Goal: Task Accomplishment & Management: Manage account settings

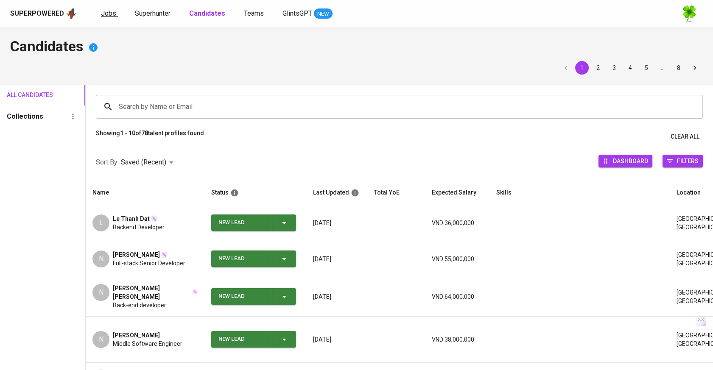
click at [109, 17] on link "Jobs" at bounding box center [109, 13] width 17 height 11
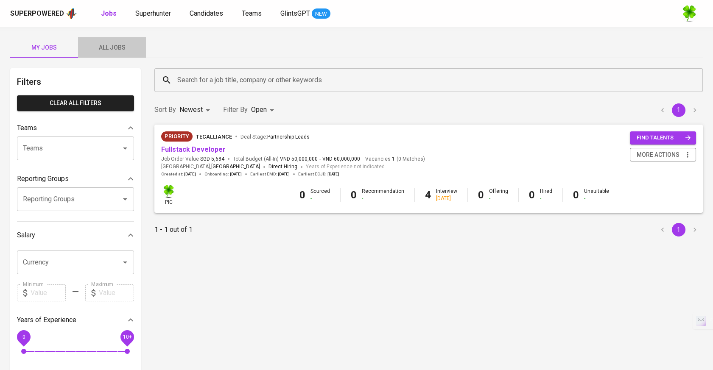
click at [130, 49] on span "All Jobs" at bounding box center [112, 47] width 58 height 11
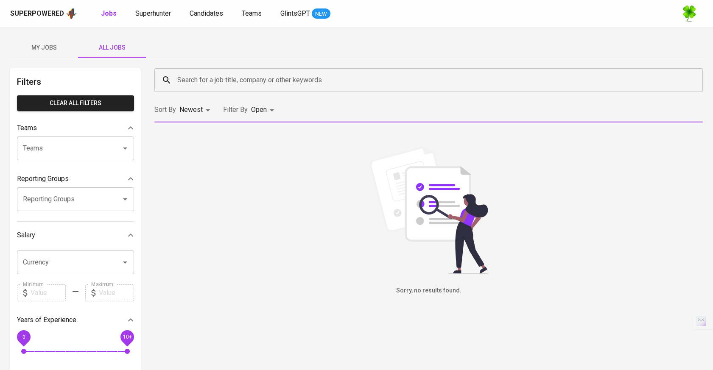
click at [234, 80] on input "Search for a job title, company or other keywords" at bounding box center [430, 80] width 511 height 16
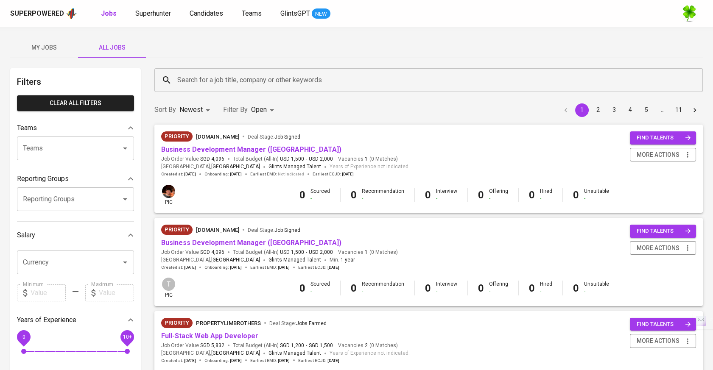
click at [308, 50] on div "My Jobs All Jobs" at bounding box center [356, 47] width 693 height 20
click at [266, 246] on link "Business Development Manager (Vietnam)" at bounding box center [251, 243] width 180 height 8
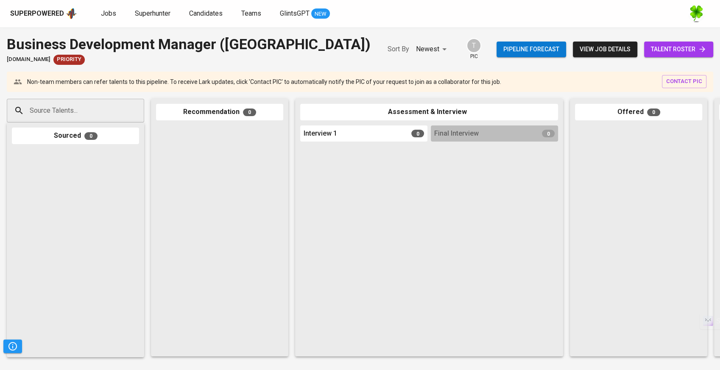
click at [668, 47] on span "talent roster" at bounding box center [679, 49] width 56 height 11
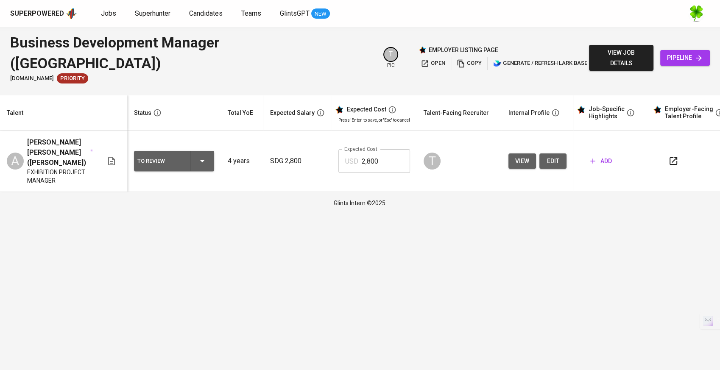
click at [684, 151] on div at bounding box center [695, 161] width 64 height 20
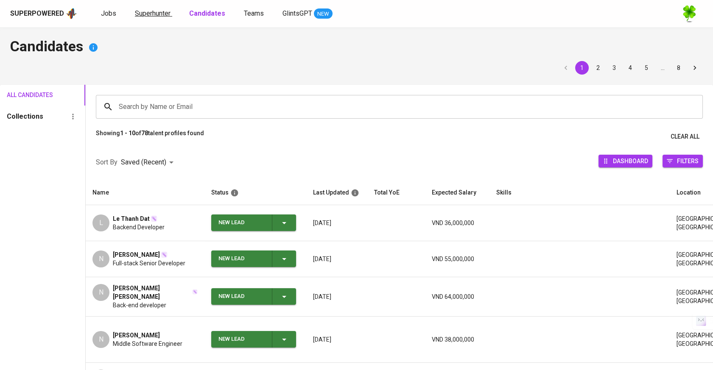
click at [143, 17] on span "Superhunter" at bounding box center [153, 13] width 36 height 8
click at [115, 16] on link "Jobs" at bounding box center [109, 13] width 17 height 11
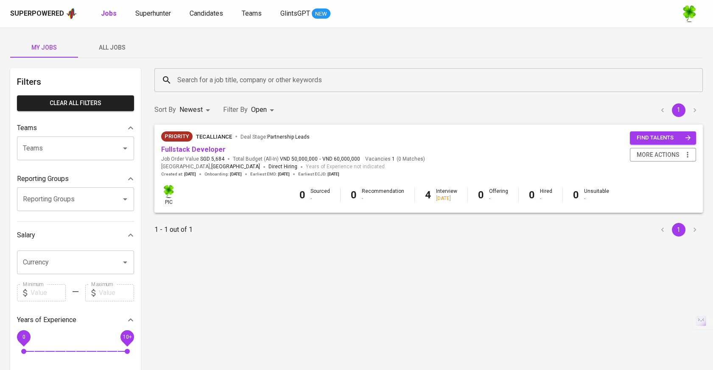
click at [109, 42] on span "All Jobs" at bounding box center [112, 47] width 58 height 11
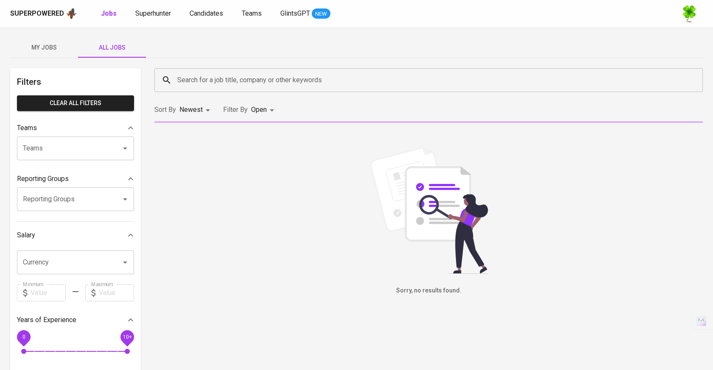
click at [251, 76] on input "Search for a job title, company or other keywords" at bounding box center [430, 80] width 511 height 16
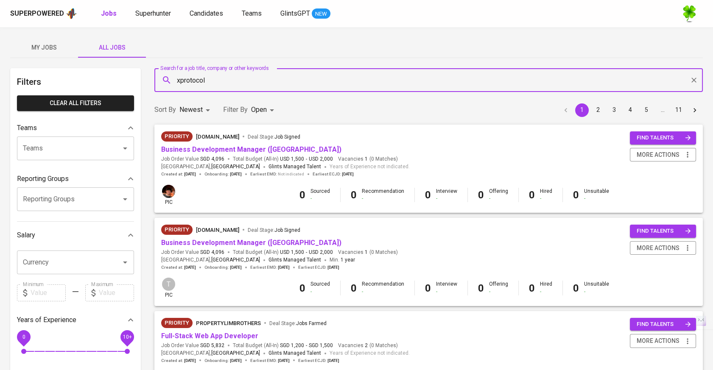
type input "xprotocol"
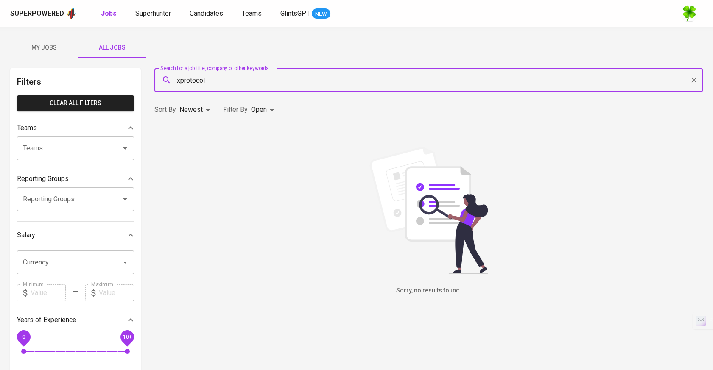
click at [308, 83] on input "xprotocol" at bounding box center [430, 80] width 511 height 16
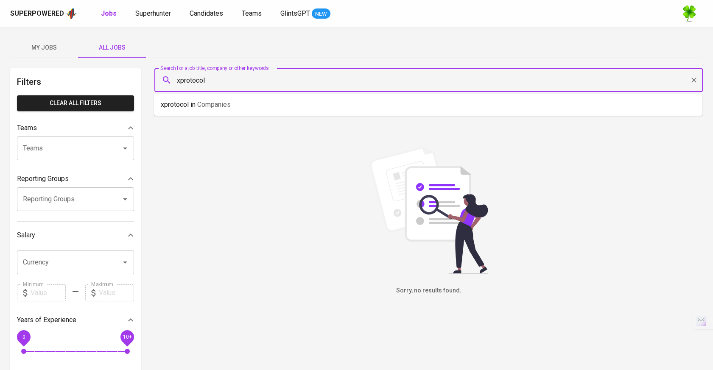
drag, startPoint x: 285, startPoint y: 84, endPoint x: 134, endPoint y: 79, distance: 150.7
click at [134, 79] on div "Filters Clear All filters Teams Teams Teams Reporting Groups Reporting Groups R…" at bounding box center [356, 307] width 693 height 479
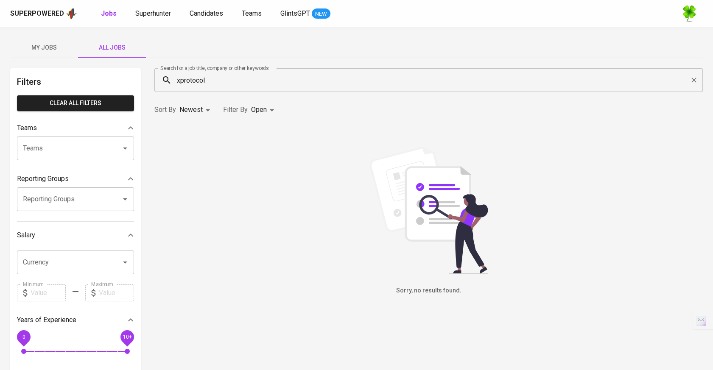
click at [215, 168] on div "Sorry, no results found." at bounding box center [428, 221] width 548 height 149
click at [238, 112] on p "Filter By" at bounding box center [235, 110] width 25 height 10
click at [250, 109] on div "Filter By Open OPEN" at bounding box center [250, 110] width 54 height 16
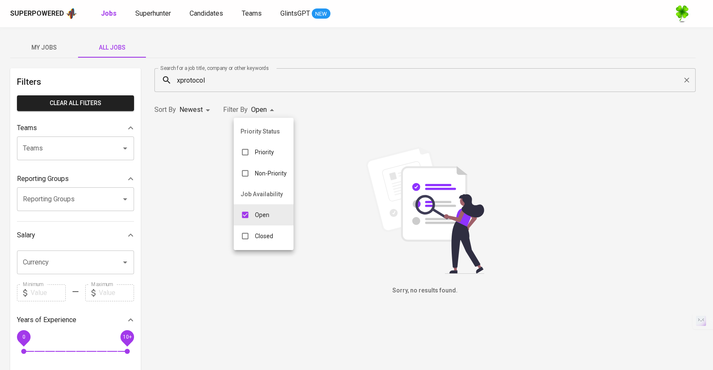
click at [267, 113] on body "Superpowered Jobs Superhunter Candidates Teams GlintsGPT NEW My Jobs All Jobs F…" at bounding box center [356, 289] width 713 height 579
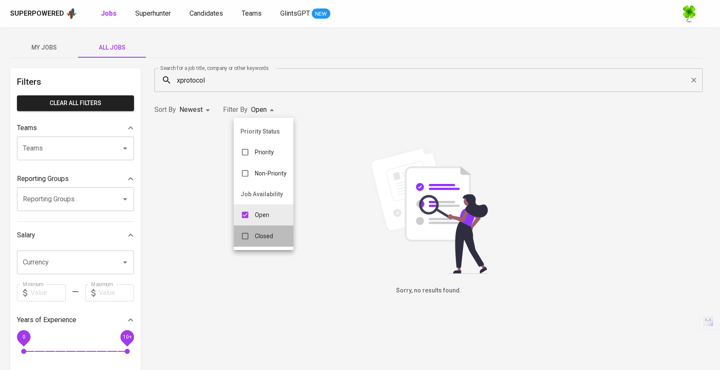
click at [257, 238] on p "Closed" at bounding box center [264, 236] width 18 height 8
type input "OPEN,CLOSE"
checkbox input "true"
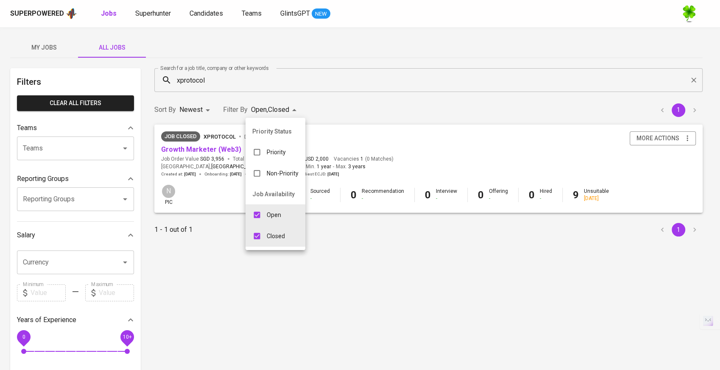
click at [214, 237] on div at bounding box center [360, 185] width 720 height 370
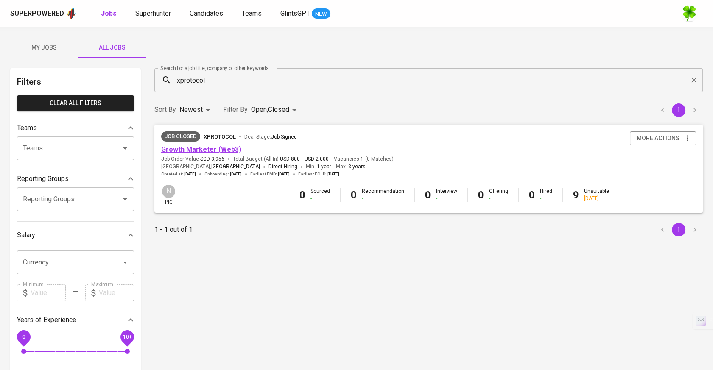
click at [215, 146] on link "Growth Marketer (Web3)" at bounding box center [201, 150] width 80 height 8
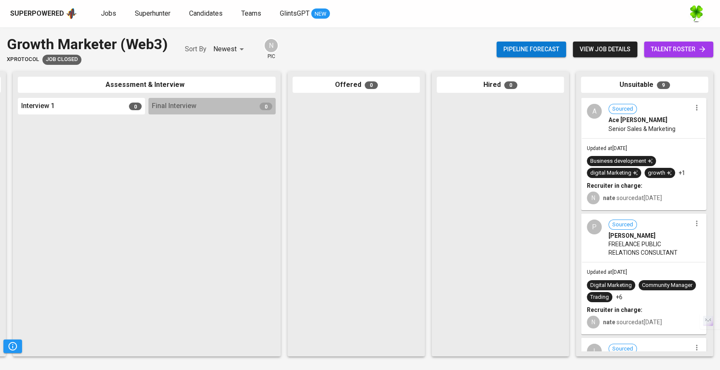
scroll to position [0, 290]
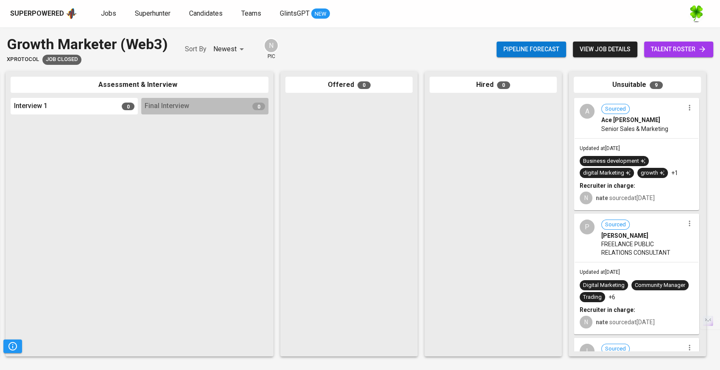
click at [632, 132] on span "Senior Sales & Marketing" at bounding box center [635, 129] width 67 height 8
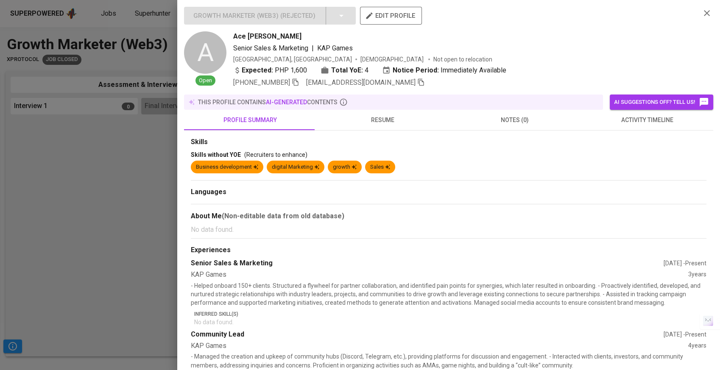
click at [392, 112] on button "resume" at bounding box center [382, 120] width 132 height 20
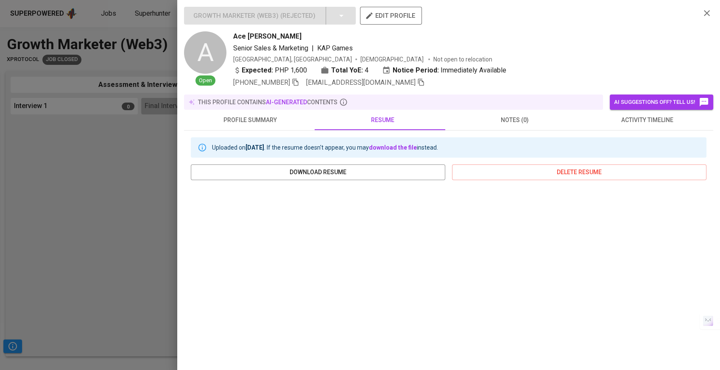
click at [621, 120] on span "activity timeline" at bounding box center [647, 120] width 122 height 11
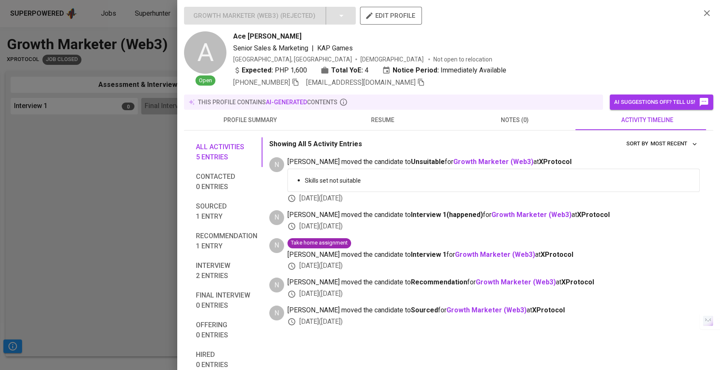
click at [118, 227] on div at bounding box center [360, 185] width 720 height 370
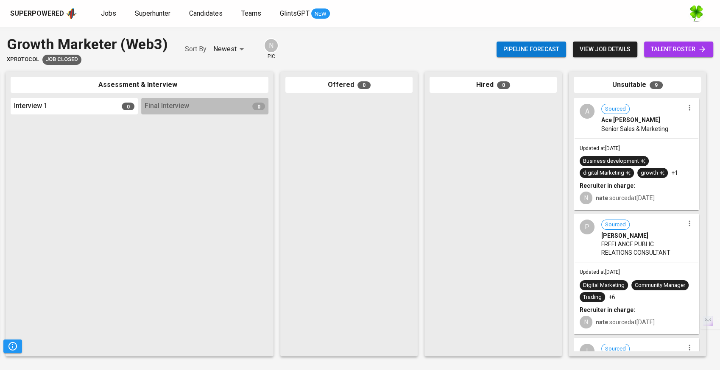
click at [665, 232] on div "Paula Cabildo" at bounding box center [643, 236] width 83 height 8
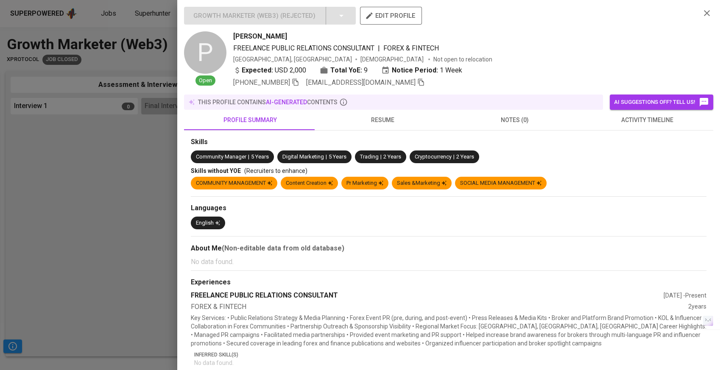
click at [643, 122] on span "activity timeline" at bounding box center [647, 120] width 122 height 11
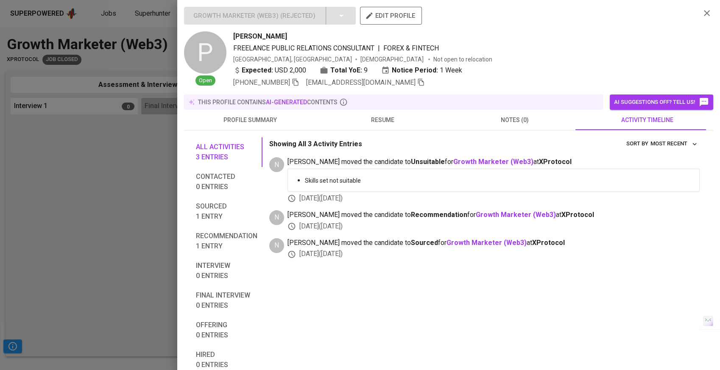
drag, startPoint x: 144, startPoint y: 226, endPoint x: 157, endPoint y: 221, distance: 13.6
click at [144, 226] on div at bounding box center [360, 185] width 720 height 370
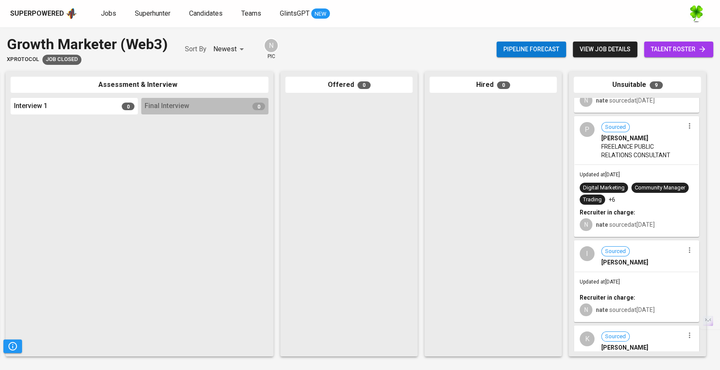
scroll to position [141, 0]
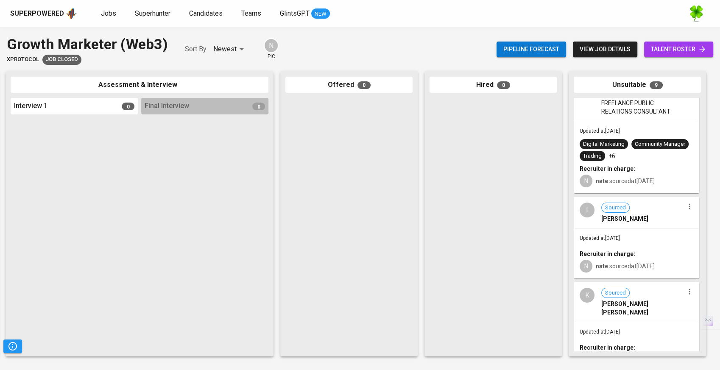
click at [649, 218] on div "Ian Lagadan" at bounding box center [643, 219] width 83 height 8
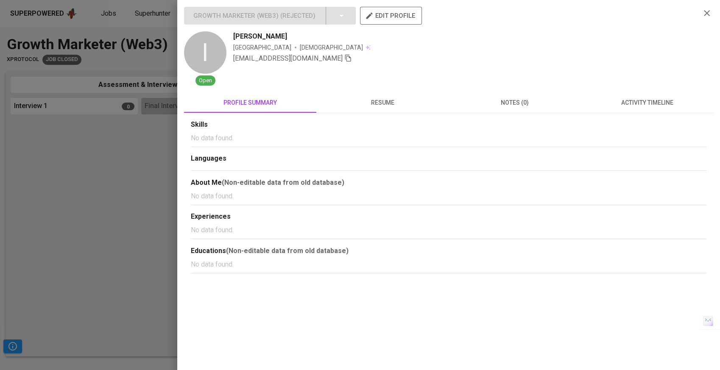
click at [654, 106] on span "activity timeline" at bounding box center [647, 103] width 122 height 11
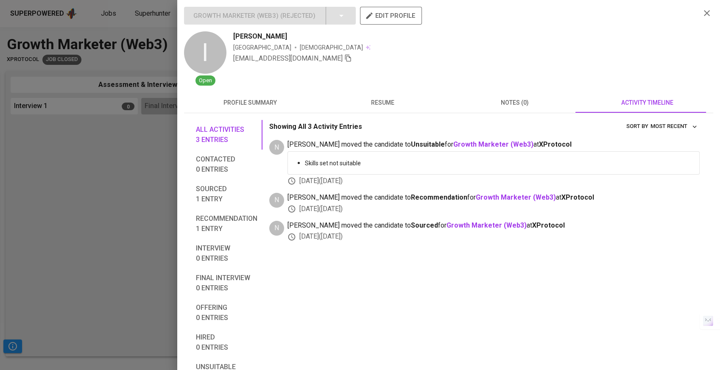
click at [140, 218] on div at bounding box center [360, 185] width 720 height 370
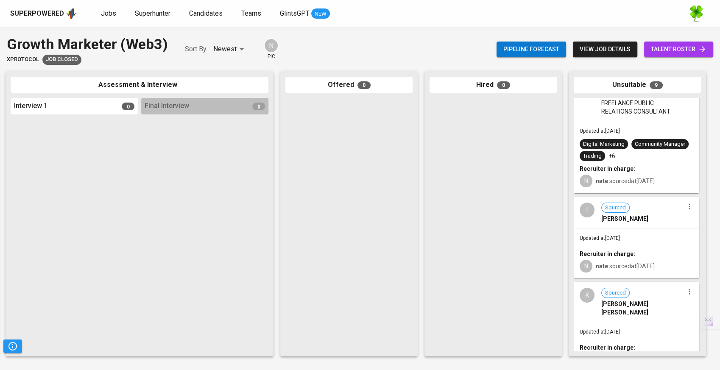
scroll to position [188, 0]
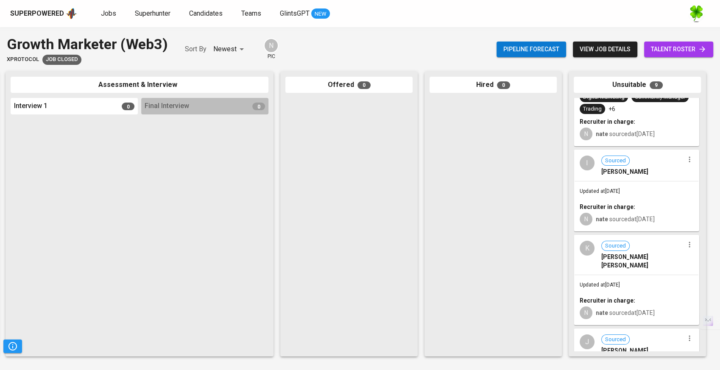
click at [631, 261] on div "K Sourced Kristine Angel Romano" at bounding box center [637, 255] width 124 height 39
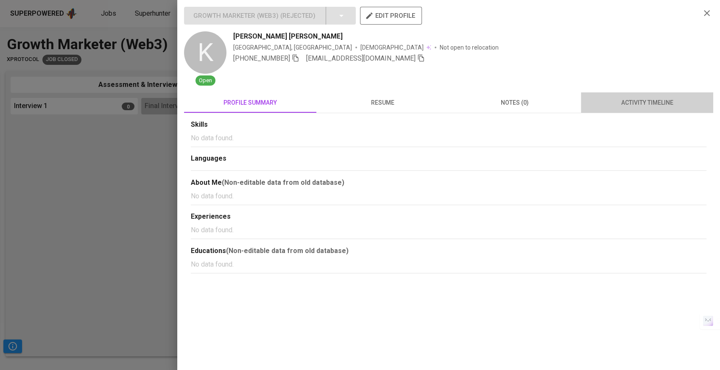
click at [640, 110] on button "activity timeline" at bounding box center [647, 102] width 132 height 20
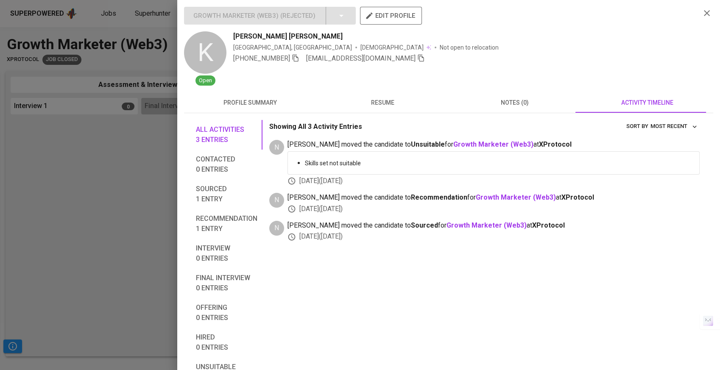
click at [427, 110] on button "resume" at bounding box center [382, 102] width 132 height 20
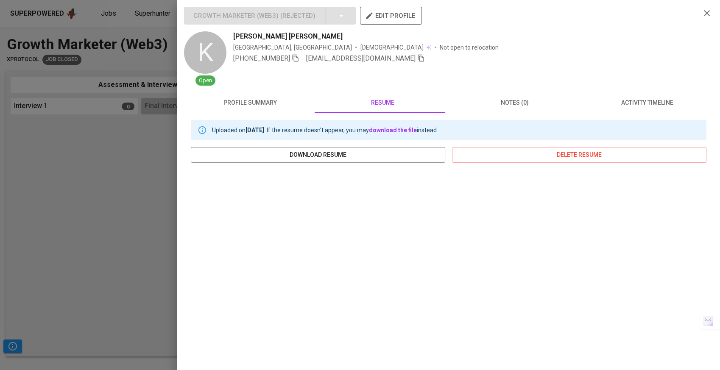
click at [112, 232] on div at bounding box center [360, 185] width 720 height 370
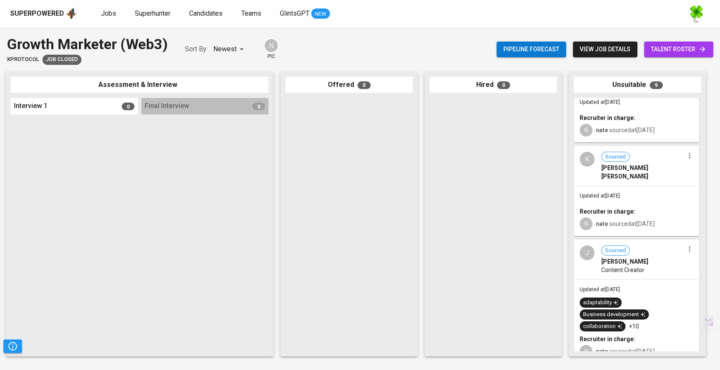
scroll to position [283, 0]
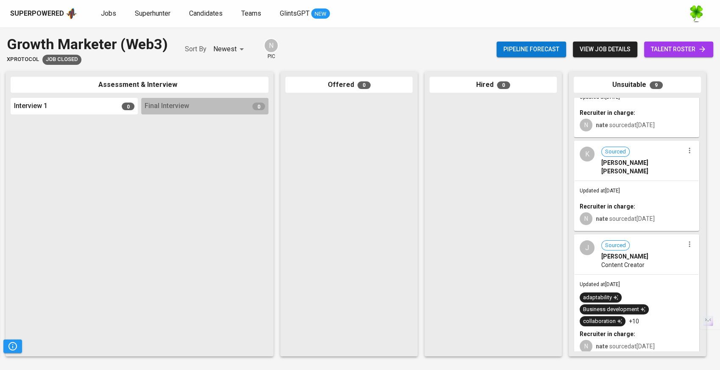
click at [648, 259] on div "J Sourced Joshua Gayta Content Creator" at bounding box center [637, 254] width 124 height 39
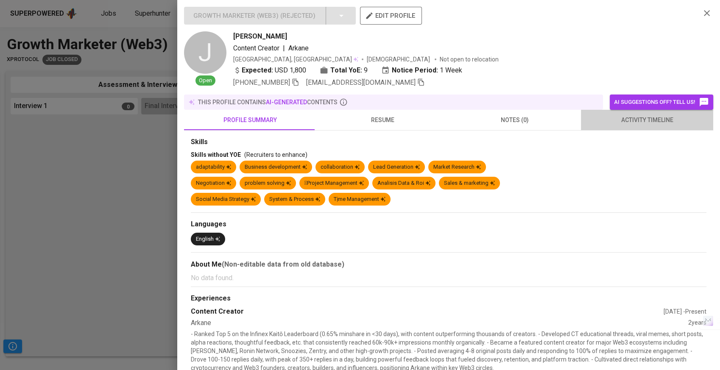
click at [650, 114] on button "activity timeline" at bounding box center [647, 120] width 132 height 20
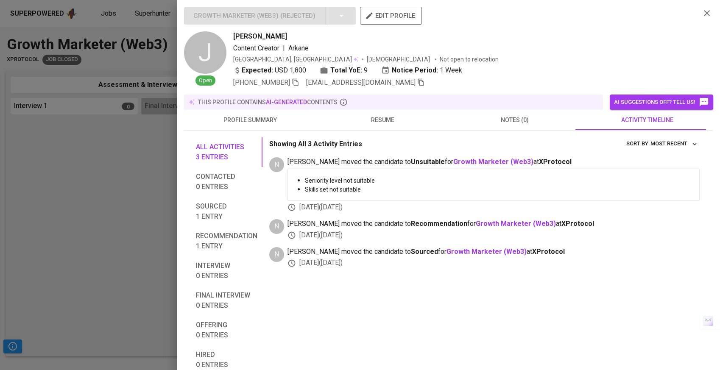
click at [82, 168] on div at bounding box center [360, 185] width 720 height 370
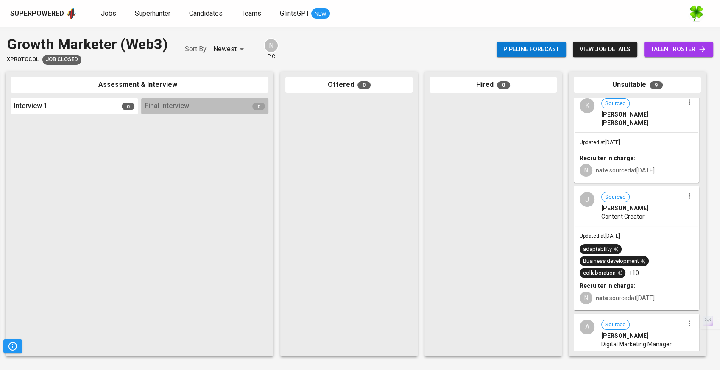
scroll to position [377, 0]
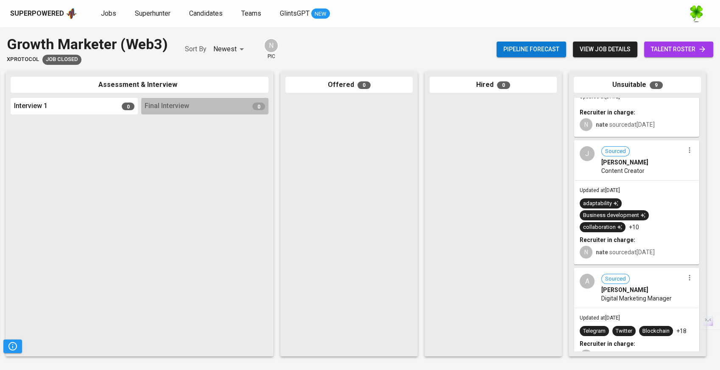
click at [642, 294] on span "Digital Marketing Manager" at bounding box center [637, 298] width 70 height 8
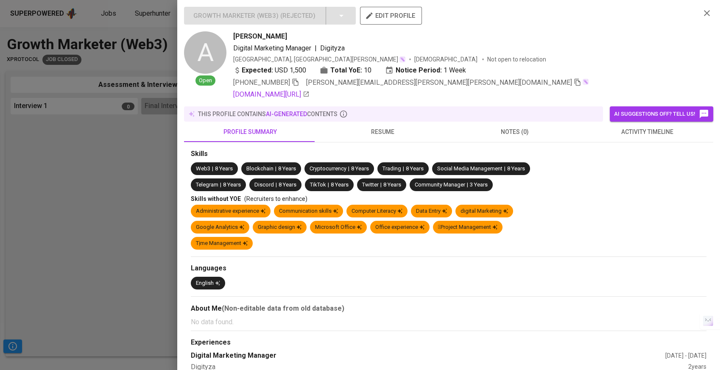
click at [635, 129] on span "activity timeline" at bounding box center [647, 132] width 122 height 11
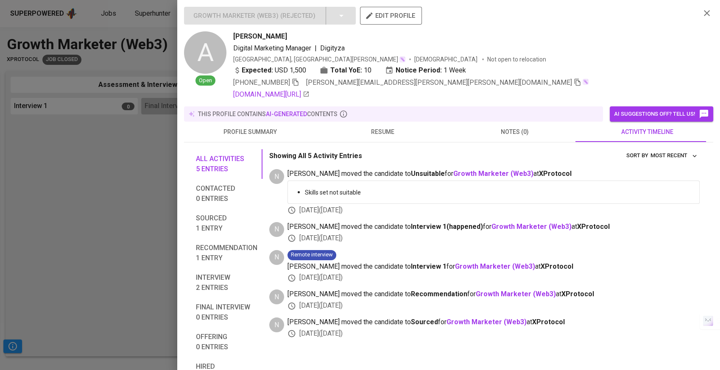
click at [76, 185] on div at bounding box center [360, 185] width 720 height 370
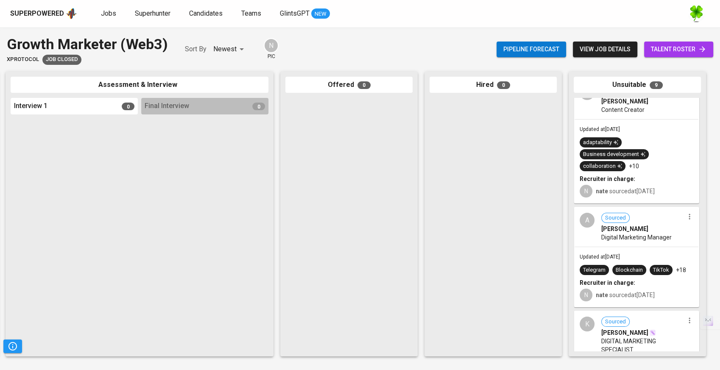
scroll to position [518, 0]
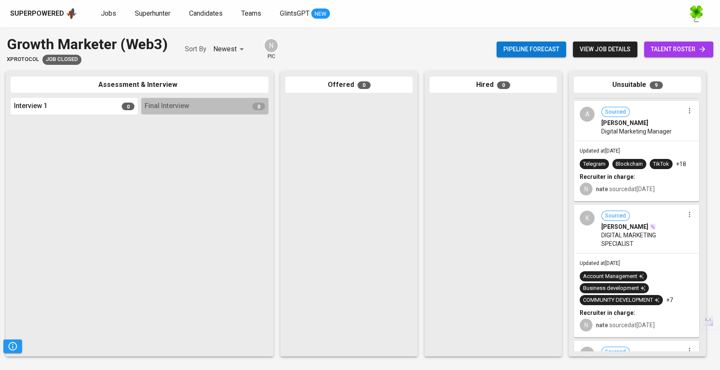
click at [666, 244] on span "DIGITAL MARKETING SPECIALIST" at bounding box center [643, 239] width 83 height 17
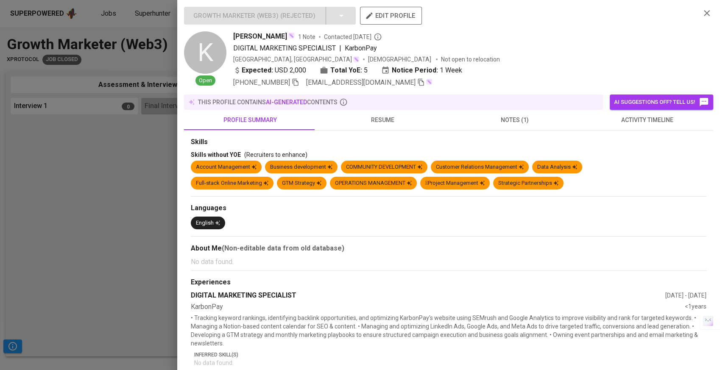
click at [624, 122] on span "activity timeline" at bounding box center [647, 120] width 122 height 11
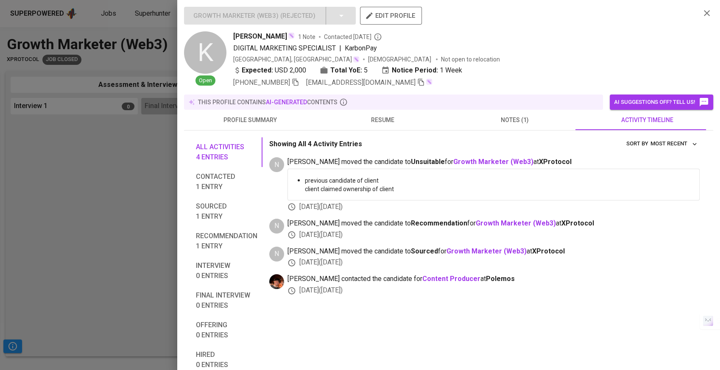
click at [17, 210] on div at bounding box center [360, 185] width 720 height 370
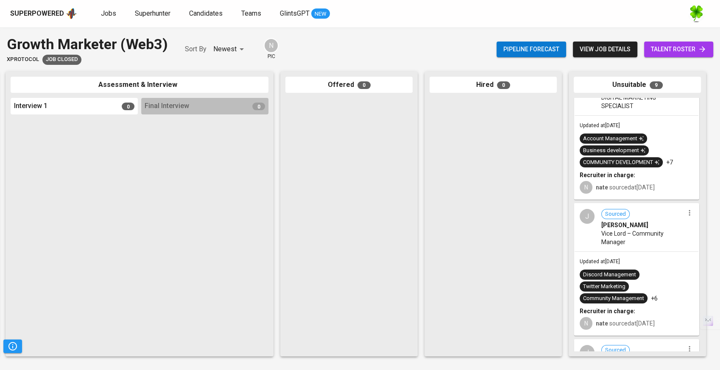
scroll to position [660, 0]
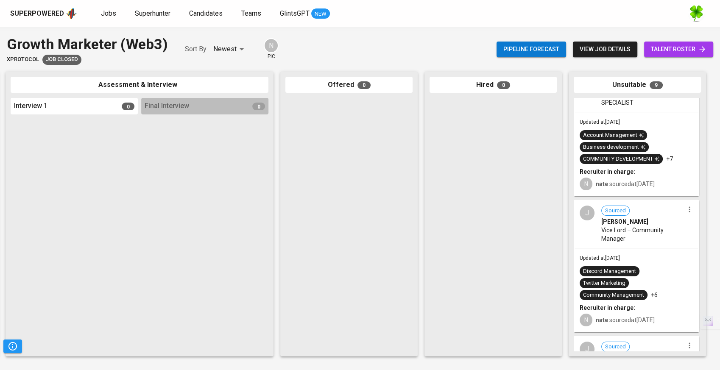
click at [641, 261] on div "Updated at Jul 28, 2025 Discord Management Twitter Marketing Community Manageme…" at bounding box center [637, 290] width 124 height 83
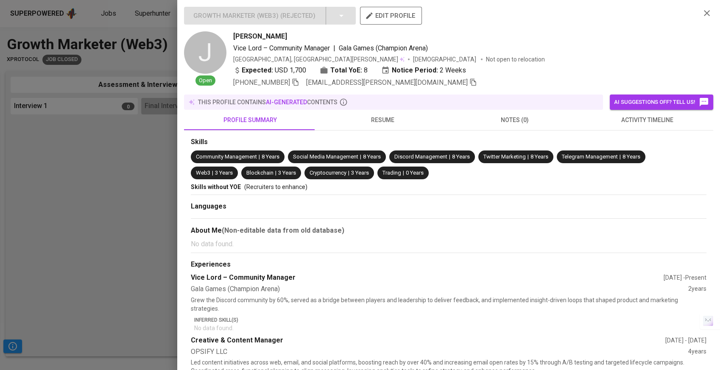
click at [653, 123] on span "activity timeline" at bounding box center [647, 120] width 122 height 11
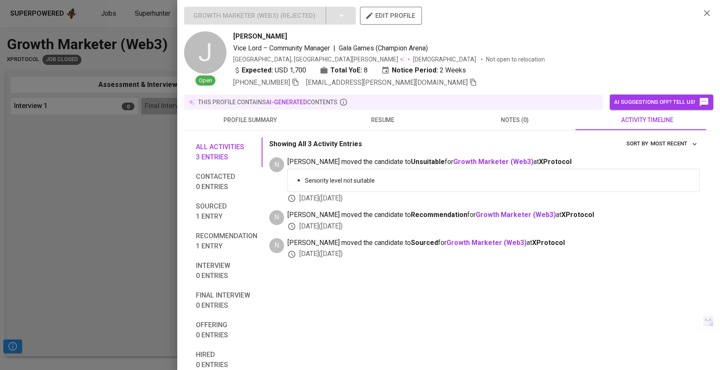
click at [90, 205] on div at bounding box center [360, 185] width 720 height 370
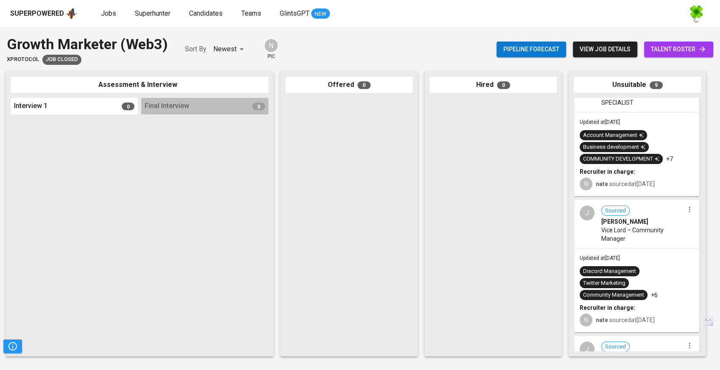
scroll to position [753, 0]
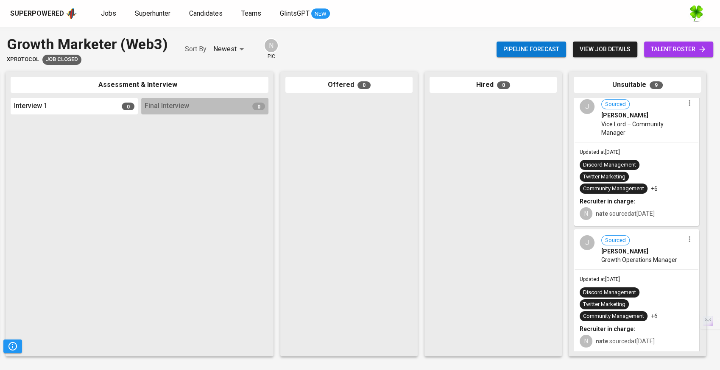
click at [660, 257] on span "Growth Operations Manager" at bounding box center [640, 260] width 76 height 8
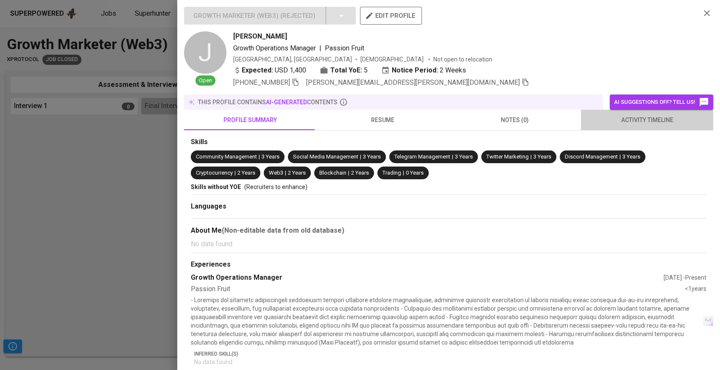
click at [649, 116] on span "activity timeline" at bounding box center [647, 120] width 122 height 11
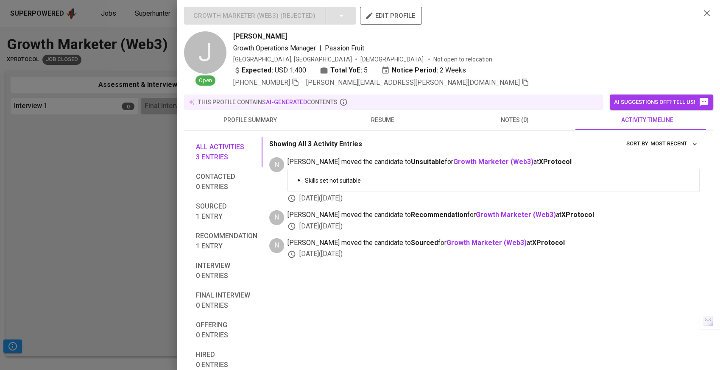
click at [88, 212] on div at bounding box center [360, 185] width 720 height 370
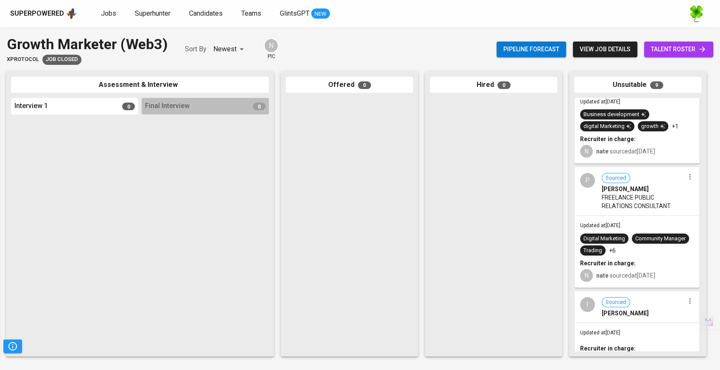
scroll to position [0, 0]
